Goal: Task Accomplishment & Management: Complete application form

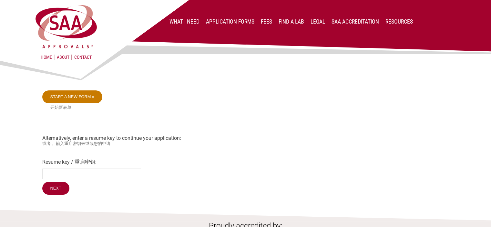
click at [73, 95] on link "Start a new form »" at bounding box center [72, 96] width 60 height 13
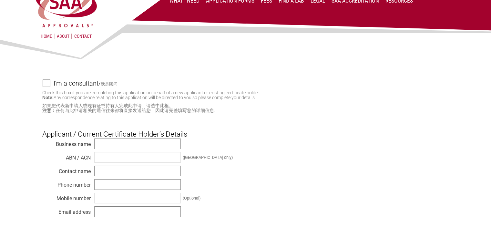
scroll to position [32, 0]
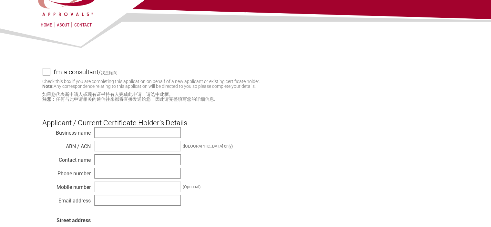
click at [47, 71] on input "I'm a consultant / 我是顾问" at bounding box center [47, 72] width 8 height 8
checkbox input "true"
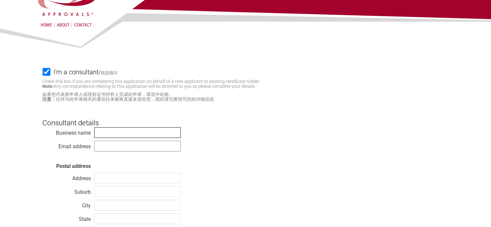
click at [108, 132] on input "text" at bounding box center [137, 132] width 86 height 11
type input "Black & White Engineering"
click at [102, 148] on input "text" at bounding box center [137, 146] width 86 height 11
type input "mahfujur@bwes.com.au"
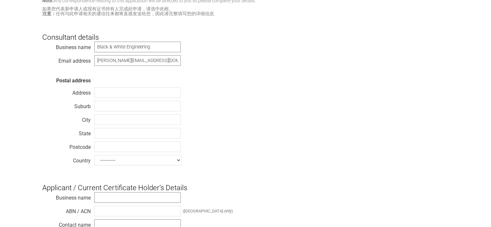
scroll to position [129, 0]
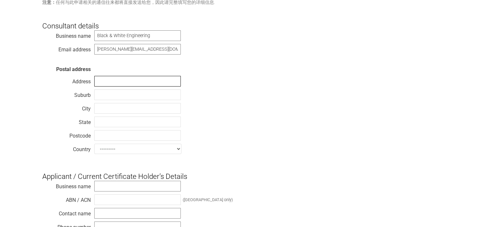
click at [102, 80] on input "text" at bounding box center [137, 81] width 86 height 11
type input "273 Milperra Road"
click at [223, 101] on div "Business name Black & White Engineering Email address mahfujur@bwes.com.au Post…" at bounding box center [245, 93] width 407 height 126
click at [111, 95] on input "text" at bounding box center [137, 94] width 86 height 11
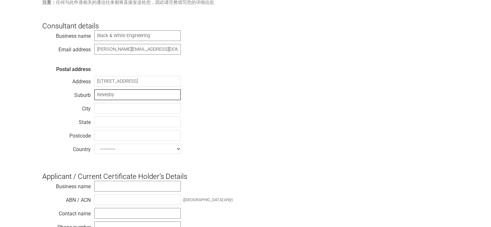
type input "Revesby"
click at [106, 111] on input "text" at bounding box center [137, 108] width 86 height 11
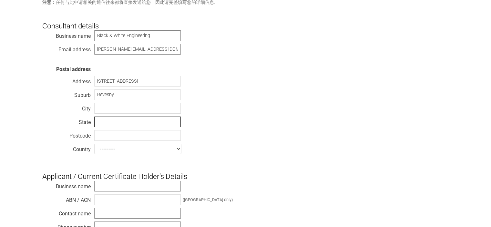
click at [107, 123] on input "text" at bounding box center [137, 121] width 86 height 11
type input "[GEOGRAPHIC_DATA]"
click at [106, 140] on input "text" at bounding box center [137, 135] width 86 height 11
type input "2212"
click at [156, 148] on select "--------- Afghanistan Albania Algeria American Samoa Andorra Angola Anguilla An…" at bounding box center [137, 149] width 87 height 10
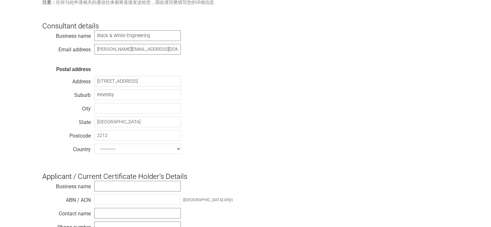
select select "[GEOGRAPHIC_DATA]"
click at [94, 145] on select "--------- Afghanistan Albania Algeria American Samoa Andorra Angola Anguilla An…" at bounding box center [137, 149] width 87 height 10
click at [264, 146] on div "Business name Black & White Engineering Email address mahfujur@bwes.com.au Post…" at bounding box center [245, 93] width 407 height 126
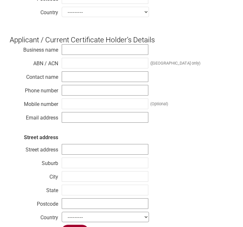
scroll to position [226, 0]
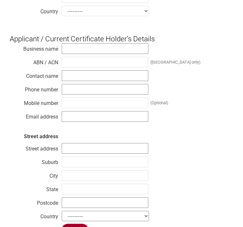
click at [190, 133] on div "Business name ABN / ACN (Australia only) Contact name Phone number Mobile numbe…" at bounding box center [121, 133] width 223 height 181
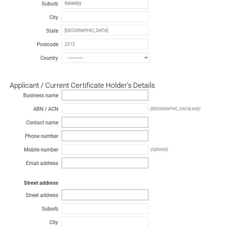
scroll to position [194, 0]
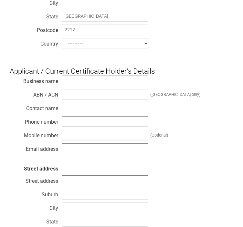
click at [15, 59] on h3 "Applicant / Current Certificate Holder’s Details" at bounding box center [121, 65] width 223 height 19
click at [225, 135] on div "Business name ABN / ACN (Australia only) Contact name Phone number Mobile numbe…" at bounding box center [121, 165] width 223 height 181
click at [67, 83] on input "text" at bounding box center [105, 81] width 86 height 11
paste input "Bathroom Products Australia P/L"
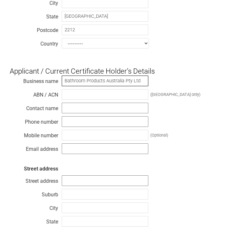
type input "Bathroom Products Australia Pty Ltd"
click at [191, 73] on h3 "Applicant / Current Certificate Holder’s Details" at bounding box center [121, 65] width 223 height 19
click at [93, 82] on input "Bathroom Products Australia Pty Ltd" at bounding box center [105, 81] width 86 height 11
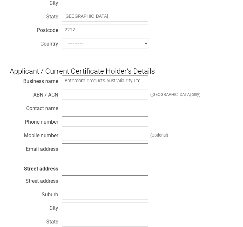
click at [93, 82] on input "Bathroom Products Australia Pty Ltd" at bounding box center [105, 81] width 86 height 11
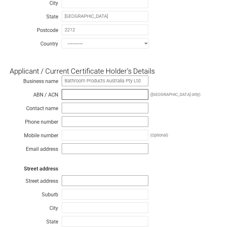
click at [73, 97] on input "text" at bounding box center [105, 94] width 86 height 11
paste input "87 079 297 617"
click at [72, 96] on input "87 079 297 617" at bounding box center [105, 94] width 86 height 11
click at [71, 99] on input "87 079 297 617" at bounding box center [105, 94] width 86 height 11
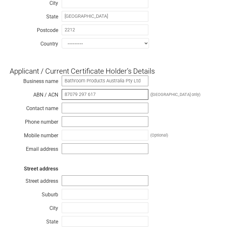
click at [79, 95] on input "87079 297 617" at bounding box center [105, 94] width 86 height 11
click at [87, 97] on input "87079297 617" at bounding box center [105, 94] width 86 height 11
click at [86, 97] on input "87079297 617" at bounding box center [105, 94] width 86 height 11
type input "87079297617"
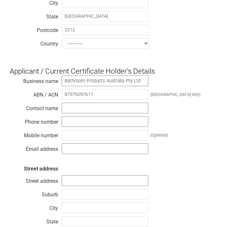
click at [201, 113] on div "Business name Bathroom Products Australia Pty Ltd ABN / ACN 87079297617 (Austra…" at bounding box center [121, 165] width 223 height 181
click at [99, 107] on input "text" at bounding box center [105, 108] width 86 height 11
click at [68, 109] on input "text" at bounding box center [105, 108] width 86 height 11
paste input "[PERSON_NAME]"
type input "[PERSON_NAME]"
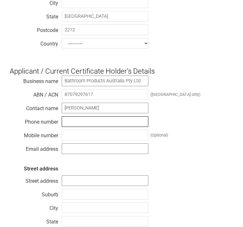
click at [77, 122] on input "text" at bounding box center [105, 121] width 86 height 11
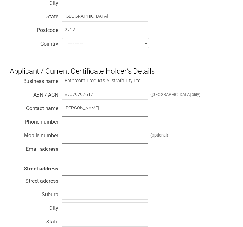
drag, startPoint x: 77, startPoint y: 122, endPoint x: 72, endPoint y: 138, distance: 16.9
click at [72, 138] on input "text" at bounding box center [105, 135] width 86 height 11
paste input "[PHONE_NUMBER]"
type input "[PHONE_NUMBER]"
click at [202, 164] on div "Business name Bathroom Products Australia Pty Ltd ABN / ACN 87079297617 (Austra…" at bounding box center [121, 165] width 223 height 181
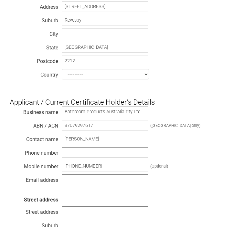
scroll to position [161, 0]
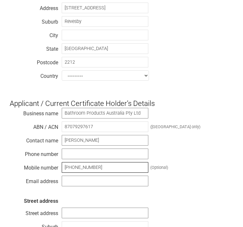
click at [87, 167] on input "[PHONE_NUMBER]" at bounding box center [105, 167] width 86 height 11
click at [76, 156] on input "text" at bounding box center [105, 153] width 86 height 11
paste input "[PHONE_NUMBER]"
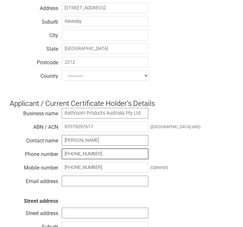
type input "[PHONE_NUMBER]"
click at [188, 174] on div "Business name Bathroom Products Australia Pty Ltd ABN / ACN 87079297617 (Austra…" at bounding box center [121, 197] width 223 height 181
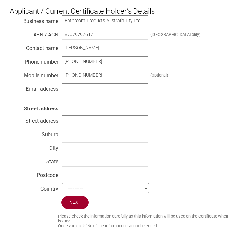
scroll to position [258, 0]
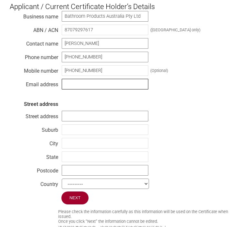
click at [71, 84] on input "text" at bounding box center [105, 84] width 86 height 11
type input "[PERSON_NAME][EMAIL_ADDRESS][PERSON_NAME][PERSON_NAME][DOMAIN_NAME]"
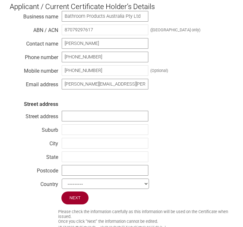
click at [187, 104] on div "Business name Bathroom Products Australia Pty Ltd ABN / ACN 87079297617 (Austra…" at bounding box center [121, 101] width 223 height 181
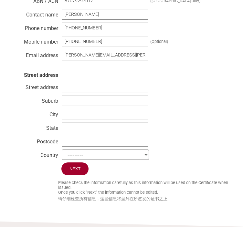
scroll to position [290, 0]
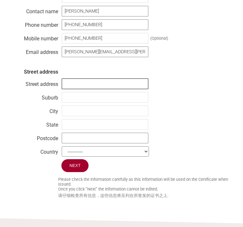
click at [90, 86] on input "text" at bounding box center [105, 83] width 86 height 11
click at [81, 86] on input "text" at bounding box center [105, 83] width 86 height 11
paste input "[STREET_ADDRESS]"
type input "[STREET_ADDRESS]"
click at [195, 120] on div "Business name Bathroom Products Australia Pty Ltd ABN / ACN 87079297617 (Austra…" at bounding box center [121, 68] width 223 height 181
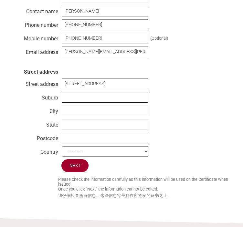
click at [70, 98] on input "text" at bounding box center [105, 97] width 86 height 11
paste input "Botany"
type input "Botany"
click at [177, 125] on div "Business name Bathroom Products Australia Pty Ltd ABN / ACN 87079297617 (Austra…" at bounding box center [121, 68] width 223 height 181
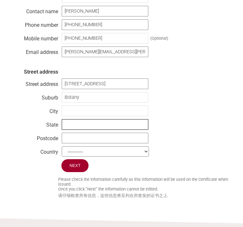
click at [79, 130] on input "text" at bounding box center [105, 124] width 86 height 11
type input "[GEOGRAPHIC_DATA]"
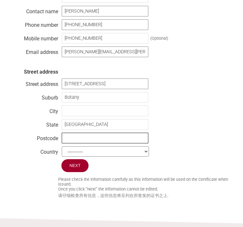
click at [80, 142] on input "text" at bounding box center [105, 138] width 86 height 11
type input "2019"
click at [145, 154] on select "--------- Afghanistan Albania Algeria American Samoa Andorra Angola Anguilla An…" at bounding box center [105, 151] width 87 height 10
select select "[GEOGRAPHIC_DATA]"
click at [62, 148] on select "--------- Afghanistan Albania Algeria American Samoa Andorra Angola Anguilla An…" at bounding box center [105, 151] width 87 height 10
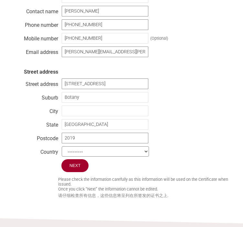
click at [209, 137] on div "Business name Bathroom Products Australia Pty Ltd ABN / ACN 87079297617 (Austra…" at bounding box center [121, 68] width 223 height 181
click at [199, 133] on div "Business name Bathroom Products Australia Pty Ltd ABN / ACN 87079297617 (Austra…" at bounding box center [121, 68] width 223 height 181
click at [77, 169] on input "Next" at bounding box center [75, 166] width 28 height 14
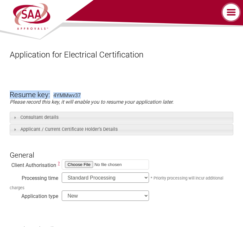
drag, startPoint x: 9, startPoint y: 93, endPoint x: 113, endPoint y: 93, distance: 103.9
drag, startPoint x: 84, startPoint y: 93, endPoint x: 37, endPoint y: 95, distance: 46.5
click at [42, 95] on h3 "Resume key:" at bounding box center [30, 89] width 40 height 19
drag, startPoint x: 10, startPoint y: 96, endPoint x: 96, endPoint y: 96, distance: 85.2
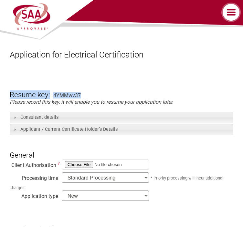
copy form "Resume key: 4YMMwv37"
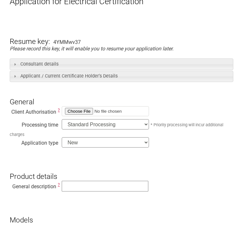
scroll to position [65, 0]
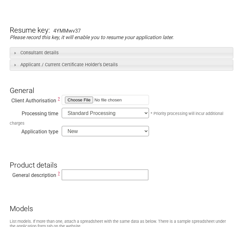
click at [93, 153] on h3 "Product details" at bounding box center [121, 159] width 223 height 19
click at [48, 90] on h3 "General" at bounding box center [121, 85] width 223 height 19
click at [187, 161] on h3 "Product details" at bounding box center [121, 159] width 223 height 19
click at [80, 102] on input "file" at bounding box center [105, 100] width 87 height 10
type input "C:\fakepath\Letter of Authority.pdf"
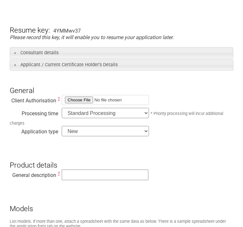
click at [136, 115] on select "Standard Processing Priority Processing (24 hours)" at bounding box center [105, 113] width 87 height 10
click at [178, 156] on h3 "Product details" at bounding box center [121, 159] width 223 height 19
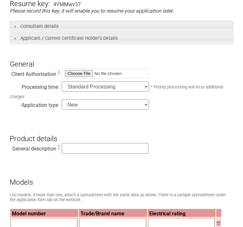
scroll to position [129, 0]
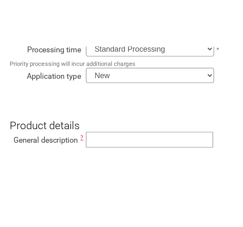
scroll to position [180, 0]
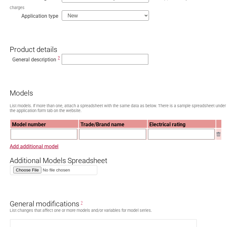
click at [173, 80] on h3 "Models" at bounding box center [121, 87] width 223 height 19
click at [184, 84] on h3 "Models" at bounding box center [121, 87] width 223 height 19
click at [74, 60] on input "text" at bounding box center [105, 59] width 86 height 11
type input "Urinal Flushing System"
click at [85, 84] on h3 "Models" at bounding box center [121, 87] width 223 height 19
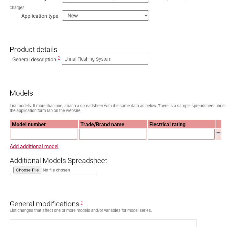
click at [138, 150] on h3 "Additional Models Spreadsheet" at bounding box center [121, 154] width 223 height 19
click at [34, 139] on input "text" at bounding box center [44, 134] width 66 height 11
type input "A81311000R"
click at [108, 136] on input "text" at bounding box center [112, 134] width 66 height 11
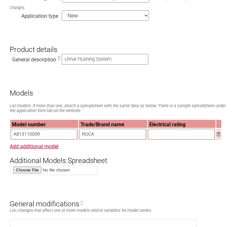
type input "ROCA"
click at [167, 139] on input "text" at bounding box center [181, 134] width 66 height 11
type input "6Vdc 0.6A"
click at [186, 148] on h3 "Additional Models Spreadsheet" at bounding box center [121, 154] width 223 height 19
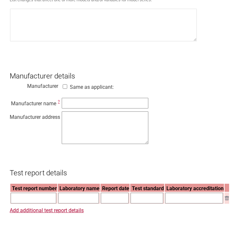
scroll to position [406, 0]
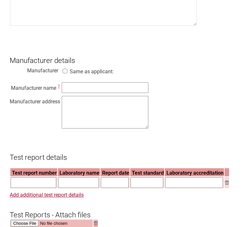
click at [25, 139] on form "Resume key: 4YMMwv37 Please record this key, it will enable you to resume your …" at bounding box center [121, 175] width 223 height 1012
click at [182, 131] on div "Manufacturer name ? Manufacturer address" at bounding box center [121, 106] width 223 height 49
click at [68, 89] on input "text" at bounding box center [105, 87] width 86 height 11
paste input "Xiamen OLT Co., Ltd."
type input "Xiamen OLT Co., Ltd."
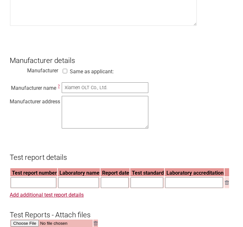
click at [190, 116] on div "Manufacturer name ? Xiamen OLT Co., Ltd. Manufacturer address" at bounding box center [121, 106] width 223 height 49
click at [86, 110] on textarea at bounding box center [105, 112] width 86 height 33
click at [89, 105] on textarea at bounding box center [105, 112] width 86 height 33
click at [67, 105] on textarea at bounding box center [105, 112] width 86 height 33
paste textarea "[STREET_ADDRESS]"
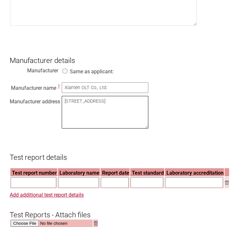
click at [124, 104] on textarea "[STREET_ADDRESS]" at bounding box center [105, 112] width 86 height 33
click at [126, 107] on textarea "[STREET_ADDRESS]" at bounding box center [105, 112] width 86 height 33
click at [75, 112] on textarea "[STREET_ADDRESS]," at bounding box center [105, 112] width 86 height 33
paste textarea "[GEOGRAPHIC_DATA]"
click at [123, 111] on textarea "[STREET_ADDRESS]" at bounding box center [105, 112] width 86 height 33
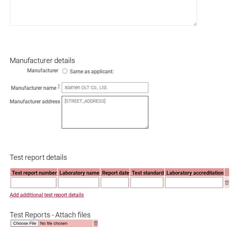
paste textarea "Huoju High Tech Zone (Xiang'an) Industrial Zone"
type textarea "[STREET_ADDRESS]"
click at [169, 118] on div "Manufacturer name ? Xiamen OLT Co., Ltd. Manufacturer address [STREET_ADDRESS]" at bounding box center [121, 106] width 223 height 49
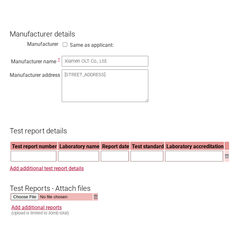
scroll to position [470, 0]
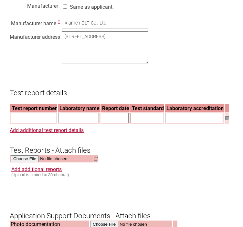
click at [167, 186] on form "Resume key: 4YMMwv37 Please record this key, it will enable you to resume your …" at bounding box center [121, 110] width 223 height 1012
click at [22, 123] on input "text" at bounding box center [33, 118] width 45 height 11
paste input "90619-23-70-23-PP001"
type input "90619-23-70-23-PP001"
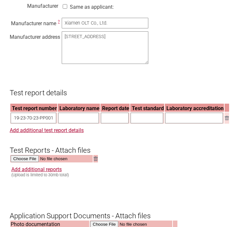
click at [151, 155] on h3 "Test Reports - Attach files" at bounding box center [121, 144] width 223 height 19
click at [76, 123] on input "text" at bounding box center [78, 118] width 41 height 11
paste input "SLG-CPC Testlaboratory Co., Ltd."
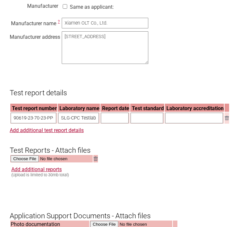
scroll to position [0, 32]
type input "SLG-CPC Testlaboratory Co., Ltd."
click at [133, 154] on h3 "Test Reports - Attach files" at bounding box center [121, 144] width 223 height 19
click at [121, 150] on h3 "Test Reports - Attach files" at bounding box center [121, 144] width 223 height 19
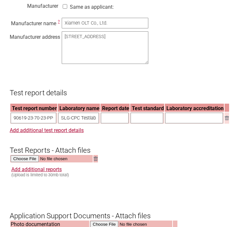
click at [110, 123] on input "text" at bounding box center [115, 118] width 28 height 11
type input "[DATE]"
click at [142, 121] on input "text" at bounding box center [146, 118] width 33 height 11
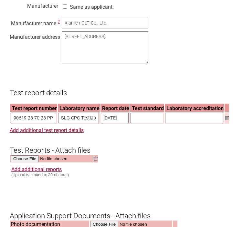
paste input "AS/NZS 60335.1:2020 + A1:2021 + A2:2022"
type input "AS/NZS 60335.1:2020 + A1:2021 + A2:2022"
click at [204, 143] on h3 "Test Reports - Attach files" at bounding box center [121, 144] width 223 height 19
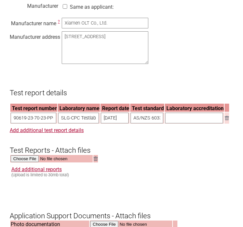
click at [190, 122] on input "text" at bounding box center [194, 118] width 58 height 11
type input "A2LA"
click at [179, 143] on h3 "Test Reports - Attach files" at bounding box center [121, 144] width 223 height 19
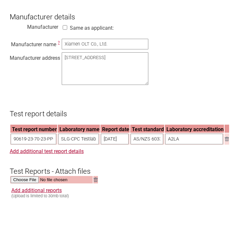
scroll to position [438, 0]
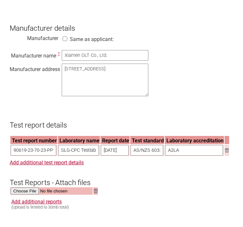
click at [124, 123] on h3 "Test report details" at bounding box center [121, 119] width 223 height 19
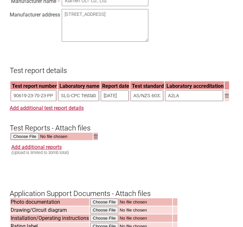
scroll to position [503, 0]
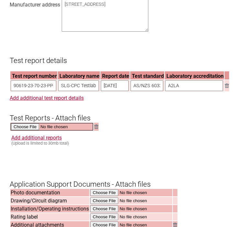
click at [30, 130] on input "file" at bounding box center [52, 126] width 82 height 7
type input "C:\fakepath\90619-23-70-23-PP001.pdf"
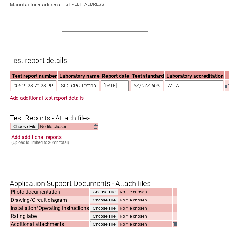
click at [171, 137] on form "Resume key: 4YMMwv37 Please record this key, it will enable you to resume your …" at bounding box center [121, 78] width 223 height 1012
click at [145, 153] on form "Resume key: 4YMMwv37 Please record this key, it will enable you to resume your …" at bounding box center [121, 78] width 223 height 1012
click at [136, 134] on form "Resume key: 4YMMwv37 Please record this key, it will enable you to resume your …" at bounding box center [121, 78] width 223 height 1012
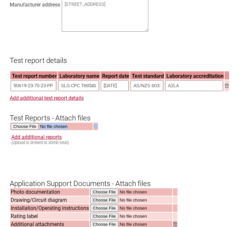
click at [136, 134] on form "Resume key: 4YMMwv37 Please record this key, it will enable you to resume your …" at bounding box center [121, 78] width 223 height 1012
click at [113, 142] on div "Add additional reports (Upload is limited to 30mb total)" at bounding box center [122, 139] width 222 height 11
click at [76, 159] on form "Resume key: 4YMMwv37 Please record this key, it will enable you to resume your …" at bounding box center [121, 78] width 223 height 1012
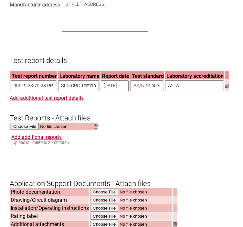
click at [14, 161] on form "Resume key: 4YMMwv37 Please record this key, it will enable you to resume your …" at bounding box center [121, 78] width 223 height 1012
click at [17, 159] on form "Resume key: 4YMMwv37 Please record this key, it will enable you to resume your …" at bounding box center [121, 78] width 223 height 1012
click at [173, 131] on form "Resume key: 4YMMwv37 Please record this key, it will enable you to resume your …" at bounding box center [121, 78] width 223 height 1012
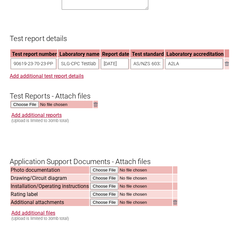
scroll to position [567, 0]
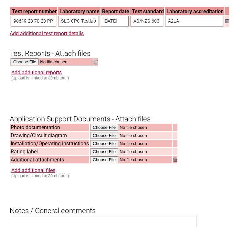
click at [102, 96] on form "Resume key: 4YMMwv37 Please record this key, it will enable you to resume your …" at bounding box center [121, 14] width 223 height 1012
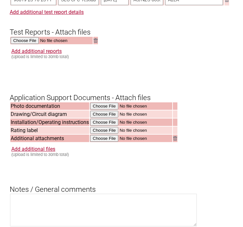
scroll to position [600, 0]
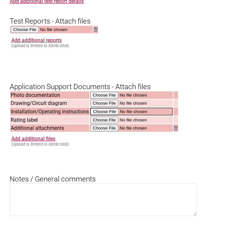
click at [101, 115] on input "file" at bounding box center [131, 111] width 82 height 7
type input "C:\fakepath\Instr_JURV100.400.401_VeneziaSentinel_Urinal_SystemMK2 (006).pdf"
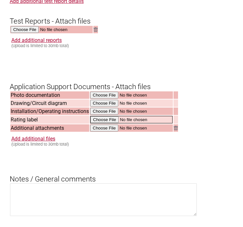
click at [103, 123] on input "file" at bounding box center [131, 119] width 82 height 7
type input "C:\fakepath\label.pdf"
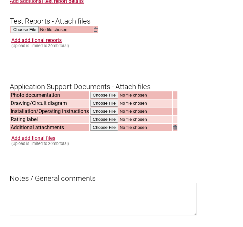
click at [152, 170] on h3 "Notes / General comments" at bounding box center [121, 172] width 223 height 19
click at [48, 131] on td "Additional attachments" at bounding box center [49, 127] width 79 height 7
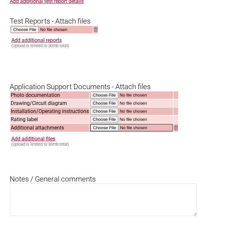
click at [101, 131] on input "file" at bounding box center [131, 127] width 82 height 7
type input "C:\fakepath\Model ID Declaration Roca A81311000R - Signed.pdf"
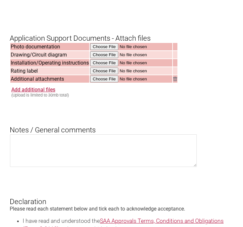
scroll to position [664, 0]
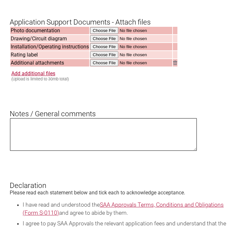
click at [21, 133] on textarea at bounding box center [103, 134] width 187 height 33
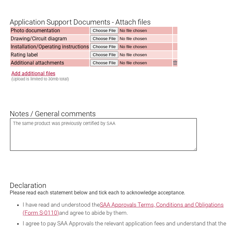
click at [124, 129] on textarea "The same product was previously certified by SAA" at bounding box center [103, 134] width 187 height 33
click at [140, 133] on textarea "The same product was previously certified by SAA with the" at bounding box center [103, 134] width 187 height 33
click at [121, 130] on textarea "The same product was previously certified by SAA with the model: JURS400" at bounding box center [103, 134] width 187 height 33
click at [165, 128] on textarea "The same product was previously certified by SAA for the model: JURS400" at bounding box center [103, 134] width 187 height 33
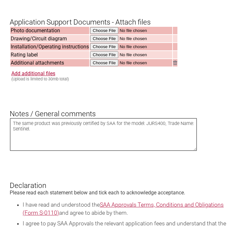
click at [56, 138] on textarea "The same product was previously certified by SAA for the model: JURS400, Trade …" at bounding box center [103, 134] width 187 height 33
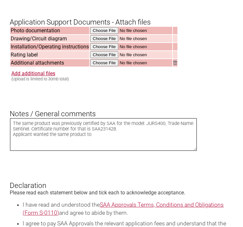
click at [49, 140] on textarea "The same product was previously certified by SAA for the model: JURS400, Trade …" at bounding box center [103, 134] width 187 height 33
click at [93, 142] on textarea "The same product was previously certified by SAA for the model: JURS400, Trade …" at bounding box center [103, 134] width 187 height 33
click at [179, 140] on textarea "The same product was previously certified by SAA for the model: JURS400, Trade …" at bounding box center [103, 134] width 187 height 33
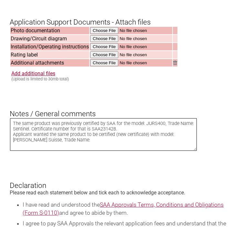
click at [23, 133] on textarea "The same product was previously certified by SAA for the model: JURS400, Trade …" at bounding box center [103, 134] width 187 height 33
click at [53, 148] on textarea "The same product was previously certified by SAA for the model: JURS400, Trade …" at bounding box center [103, 134] width 187 height 33
click at [174, 140] on textarea "The same product was previously certified by SAA for the model: JURS400, Trade …" at bounding box center [103, 134] width 187 height 33
click at [58, 146] on textarea "The same product was previously certified by SAA for the model: JURS400, Trade …" at bounding box center [103, 134] width 187 height 33
click at [28, 128] on textarea "The same product was previously certified by SAA for the model: JURS400, Trade …" at bounding box center [103, 134] width 187 height 33
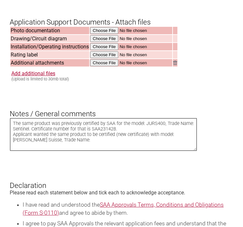
click at [28, 128] on textarea "The same product was previously certified by SAA for the model: JURS400, Trade …" at bounding box center [103, 134] width 187 height 33
click at [106, 129] on textarea "The product was previously certified by SAA for the model: JURS400, Trade Name:…" at bounding box center [103, 134] width 187 height 33
click at [32, 135] on textarea "The product was previously certified by SAA with the model: JURS400, Trade Name…" at bounding box center [103, 134] width 187 height 33
drag, startPoint x: 89, startPoint y: 137, endPoint x: 109, endPoint y: 137, distance: 19.7
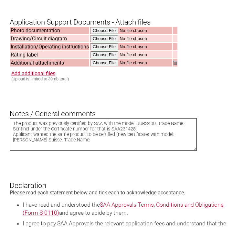
click at [109, 137] on textarea "The product was previously certified by SAA with the model: JURS400, Trade Name…" at bounding box center [103, 134] width 187 height 33
click at [119, 149] on textarea "The product was previously certified by SAA with the model: JURS400, Trade Name…" at bounding box center [103, 134] width 187 height 33
click at [124, 137] on textarea "The product was previously certified by SAA with the model: JURS400, Trade Name…" at bounding box center [103, 134] width 187 height 33
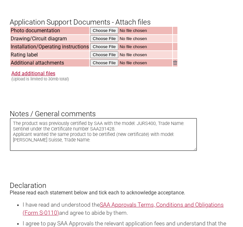
click at [122, 138] on textarea "The product was previously certified by SAA with the model: JURS400, Trade Name…" at bounding box center [103, 134] width 187 height 33
click at [121, 137] on textarea "The product was previously certified by SAA with the model: JURS400, Trade Name…" at bounding box center [103, 134] width 187 height 33
click at [44, 142] on textarea "The product was previously certified by SAA with the model: JURS400, Trade Name…" at bounding box center [103, 134] width 187 height 33
drag, startPoint x: 34, startPoint y: 141, endPoint x: 60, endPoint y: 141, distance: 26.5
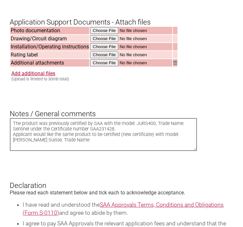
click at [60, 141] on textarea "The product was previously certified by SAA with the model: JURS400, Trade Name…" at bounding box center [103, 134] width 187 height 33
click at [78, 147] on textarea "The product was previously certified by SAA with the model: JURS400, Trade Name…" at bounding box center [103, 134] width 187 height 33
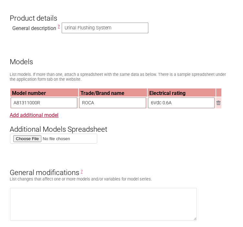
scroll to position [212, 0]
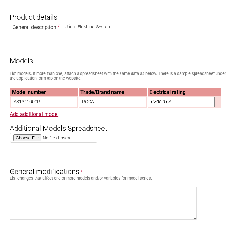
click at [21, 103] on input "A81311000R" at bounding box center [44, 101] width 66 height 11
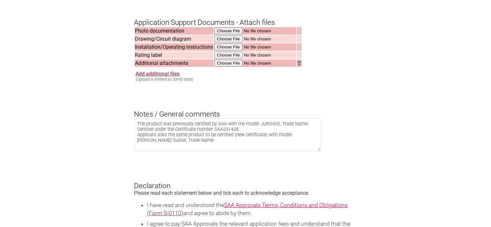
scroll to position [664, 0]
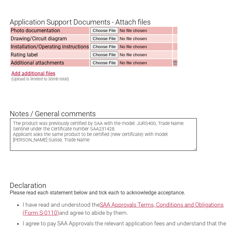
click at [173, 139] on textarea "The product was previously certified by SAA with the model: JURS400, Trade Name…" at bounding box center [103, 134] width 187 height 33
paste textarea "A81311000R"
click at [45, 149] on textarea "The product was previously certified by SAA with the model: JURS400, Trade Name…" at bounding box center [103, 134] width 187 height 33
click at [45, 148] on textarea "The product was previously certified by SAA with the model: JURS400, Trade Name…" at bounding box center [103, 134] width 187 height 33
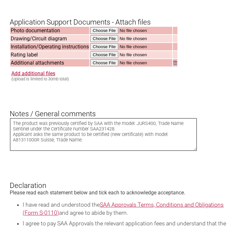
click at [45, 148] on textarea "The product was previously certified by SAA with the model: JURS400, Trade Name…" at bounding box center [103, 134] width 187 height 33
click at [74, 147] on textarea "The product was previously certified by SAA with the model: JURS400, Trade Name…" at bounding box center [103, 134] width 187 height 33
click at [15, 151] on textarea "The product was previously certified by SAA with the model: JURS400, Trade Name…" at bounding box center [103, 134] width 187 height 33
click at [65, 151] on textarea "The product was previously certified by SAA with the model: JURS400, Trade Name…" at bounding box center [103, 134] width 187 height 33
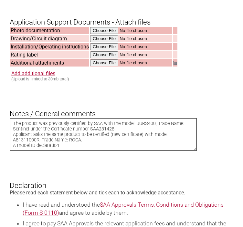
click at [65, 151] on textarea "The product was previously certified by SAA with the model: JURS400, Trade Name…" at bounding box center [103, 134] width 187 height 33
click at [125, 151] on textarea "The product was previously certified by SAA with the model: JURS400, Trade Name…" at bounding box center [103, 134] width 187 height 33
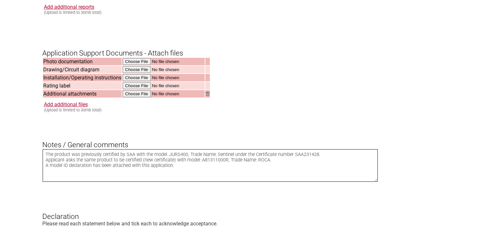
click at [136, 172] on textarea "The product was previously certified by SAA with the model: JURS400, Trade Name…" at bounding box center [210, 165] width 335 height 33
click at [192, 176] on textarea "The product was previously certified by SAA with the model: JURS400, Trade Name…" at bounding box center [210, 165] width 335 height 33
type textarea "The product was previously certified by SAA with the model: JURS400, Trade Name…"
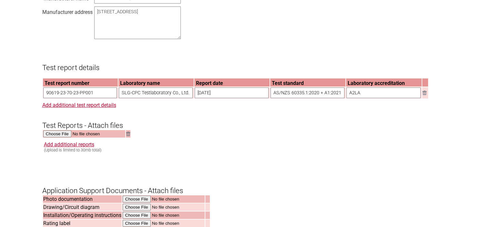
scroll to position [535, 0]
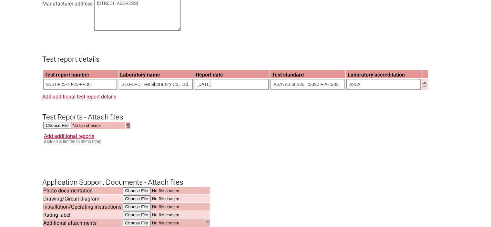
click at [124, 164] on form "Resume key: 4YMMwv37 Please record this key, it will enable you to resume your …" at bounding box center [245, 55] width 407 height 948
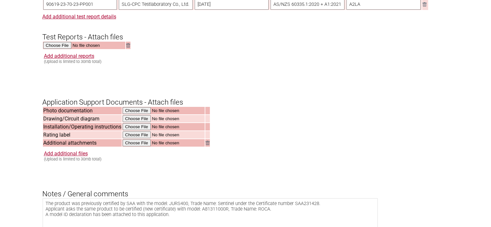
scroll to position [600, 0]
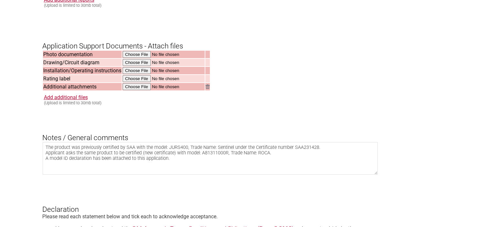
scroll to position [730, 0]
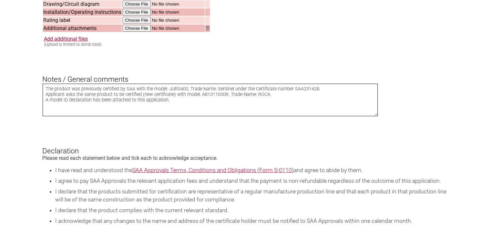
click at [203, 109] on textarea "The product was previously certified by SAA with the model: JURS400, Trade Name…" at bounding box center [210, 100] width 335 height 33
click at [46, 106] on textarea "The product was previously certified by SAA with the model: JURS400, Trade Name…" at bounding box center [210, 100] width 335 height 33
click at [73, 112] on textarea "The product was previously certified by SAA with the model: JURS400, Trade Name…" at bounding box center [210, 100] width 335 height 33
drag, startPoint x: 46, startPoint y: 107, endPoint x: 104, endPoint y: 108, distance: 57.1
click at [78, 108] on textarea "The product was previously certified by SAA with the model: JURS400, Trade Name…" at bounding box center [210, 100] width 335 height 33
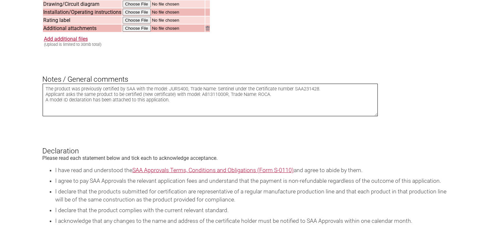
drag, startPoint x: 159, startPoint y: 109, endPoint x: 104, endPoint y: 108, distance: 54.5
click at [159, 109] on textarea "The product was previously certified by SAA with the model: JURS400, Trade Name…" at bounding box center [210, 100] width 335 height 33
drag, startPoint x: 45, startPoint y: 106, endPoint x: 180, endPoint y: 107, distance: 134.9
click at [180, 107] on textarea "The product was previously certified by SAA with the model: JURS400, Trade Name…" at bounding box center [210, 100] width 335 height 33
click at [143, 114] on textarea "The product was previously certified by SAA with the model: JURS400, Trade Name…" at bounding box center [210, 100] width 335 height 33
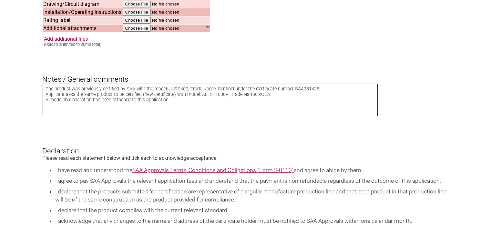
click at [231, 95] on textarea "The product was previously certified by SAA with the model: JURS400, Trade Name…" at bounding box center [210, 100] width 335 height 33
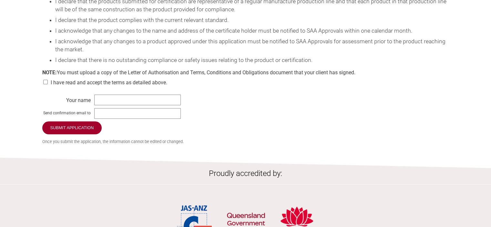
scroll to position [923, 0]
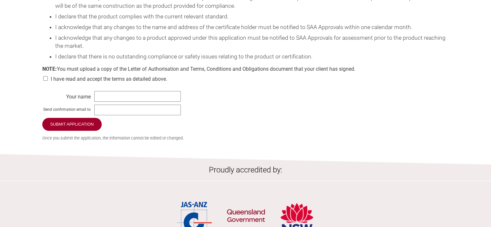
click at [47, 81] on input "checkbox" at bounding box center [45, 78] width 6 height 5
checkbox input "true"
click at [115, 102] on input "text" at bounding box center [137, 96] width 86 height 11
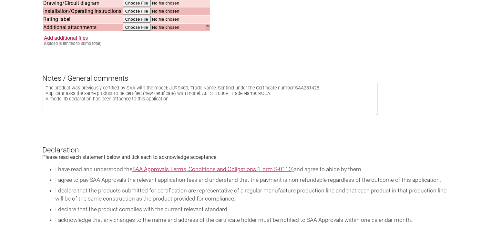
scroll to position [730, 0]
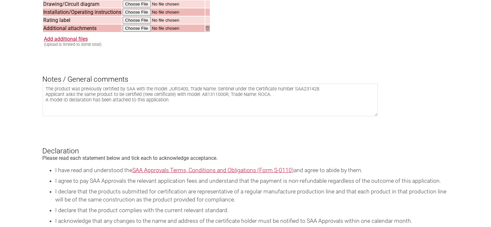
type input "[PERSON_NAME]"
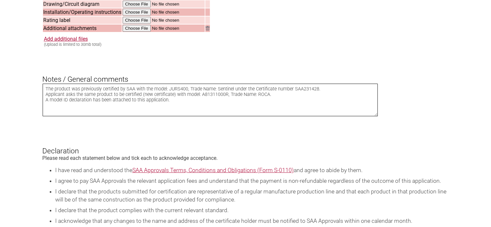
drag, startPoint x: 131, startPoint y: 107, endPoint x: 166, endPoint y: 107, distance: 34.9
click at [166, 107] on textarea "The product was previously certified by SAA with the model: JURS400, Trade Name…" at bounding box center [210, 100] width 335 height 33
click at [169, 108] on textarea "The product was previously certified by SAA with the model: JURS400, Trade Name…" at bounding box center [210, 100] width 335 height 33
click at [135, 106] on textarea "The product was previously certified by SAA with the model: JURS400, Trade Name…" at bounding box center [210, 100] width 335 height 33
click at [155, 108] on textarea "The product was previously certified by SAA with the model: JURS400, Trade Name…" at bounding box center [210, 100] width 335 height 33
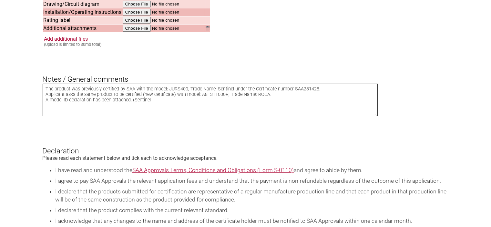
drag, startPoint x: 45, startPoint y: 108, endPoint x: 193, endPoint y: 109, distance: 148.1
click at [193, 109] on textarea "The product was previously certified by SAA with the model: JURS400, Trade Name…" at bounding box center [210, 100] width 335 height 33
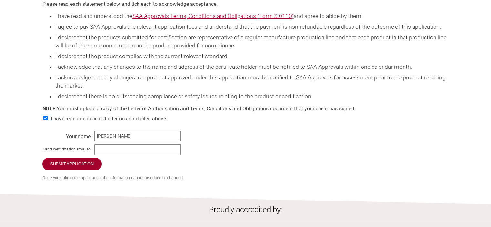
scroll to position [923, 0]
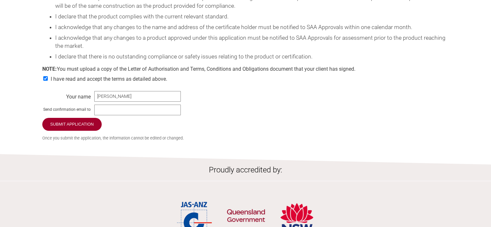
type textarea "The product was previously certified by SAA with the model: JURS400, Trade Name…"
click at [111, 115] on input "text" at bounding box center [137, 110] width 86 height 11
type input "[PERSON_NAME][EMAIL_ADDRESS][DOMAIN_NAME]"
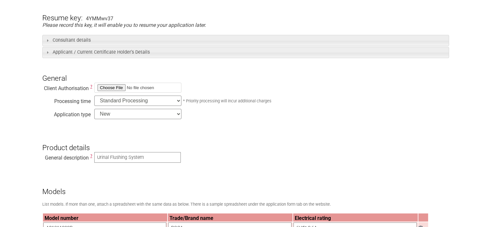
scroll to position [129, 0]
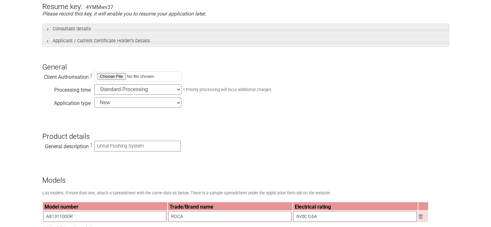
click at [239, 131] on h3 "Product details" at bounding box center [245, 130] width 407 height 19
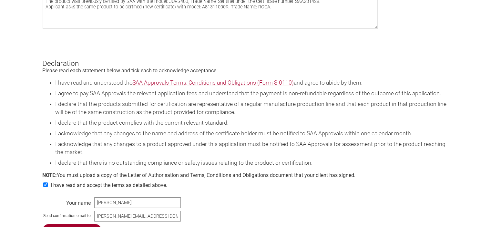
scroll to position [904, 0]
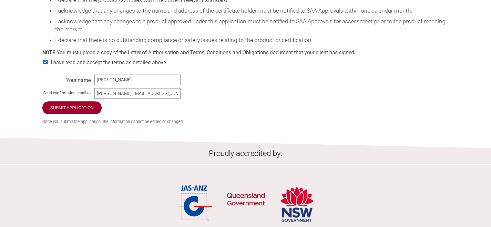
scroll to position [936, 0]
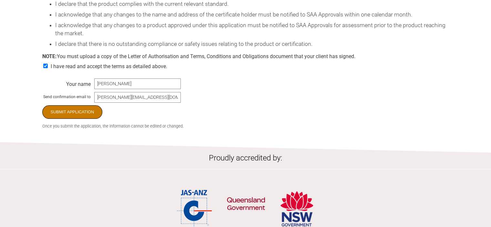
click at [77, 119] on input "Submit Application" at bounding box center [72, 112] width 60 height 14
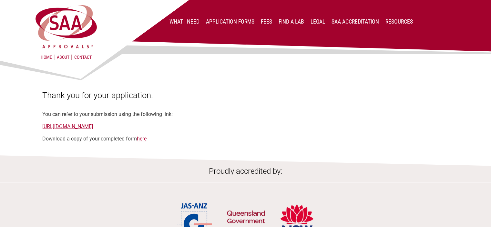
drag, startPoint x: 219, startPoint y: 126, endPoint x: 40, endPoint y: 127, distance: 179.1
click at [40, 127] on section "Thank you for your application. You can refer to your submission using the foll…" at bounding box center [245, 101] width 491 height 80
copy link "https://applications.saaapprovals.com.au/application/?ro&key=4YMMwv37"
click at [105, 157] on img at bounding box center [245, 161] width 491 height 12
click at [141, 140] on link "here" at bounding box center [142, 139] width 10 height 6
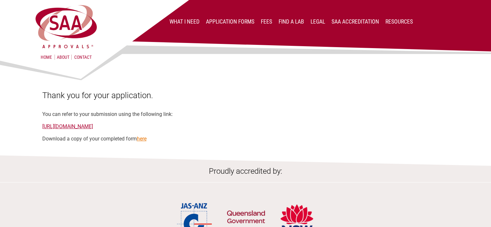
click at [141, 140] on link "here" at bounding box center [142, 139] width 10 height 6
click at [145, 160] on img at bounding box center [245, 161] width 491 height 12
click at [137, 186] on div "Proudly accredited by:" at bounding box center [245, 208] width 491 height 83
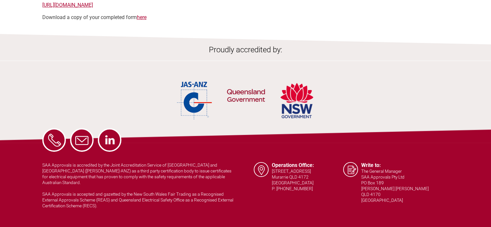
scroll to position [123, 0]
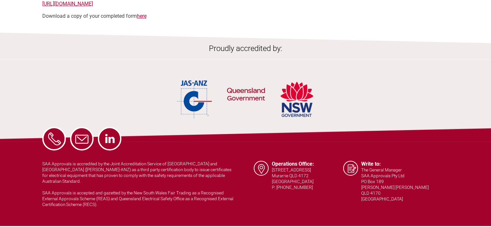
click at [114, 92] on ul at bounding box center [245, 96] width 491 height 63
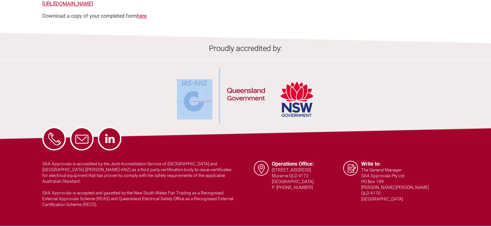
click at [115, 92] on ul at bounding box center [245, 96] width 491 height 63
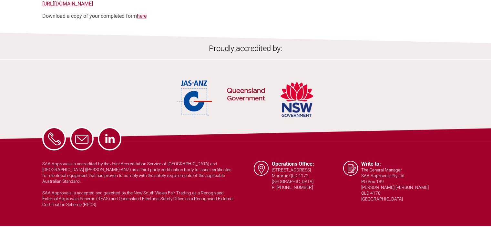
click at [265, 61] on div "Proudly accredited by:" at bounding box center [245, 85] width 491 height 83
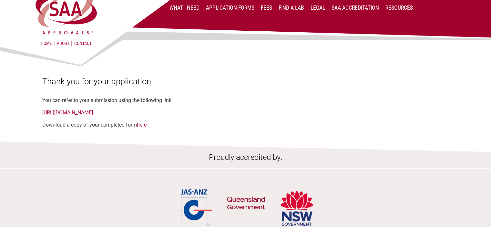
scroll to position [0, 0]
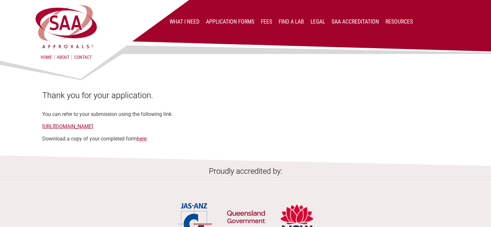
click at [99, 170] on h2 "Proudly accredited by:" at bounding box center [245, 175] width 491 height 16
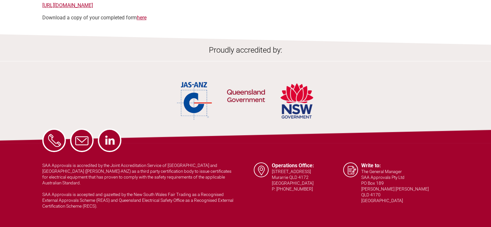
scroll to position [123, 0]
